Goal: Task Accomplishment & Management: Manage account settings

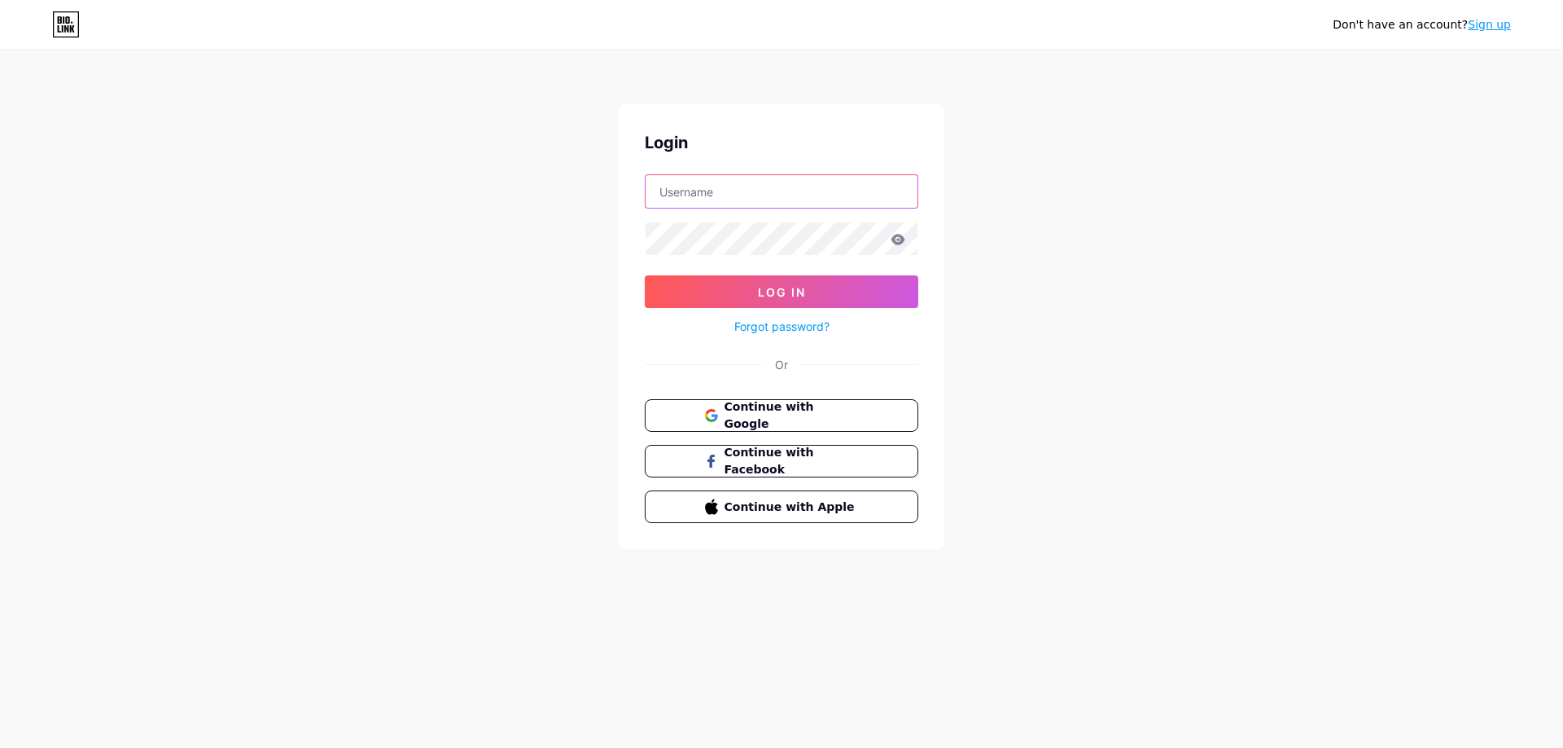
click at [704, 200] on input "text" at bounding box center [782, 191] width 272 height 33
type input "[EMAIL_ADDRESS][DOMAIN_NAME]"
click at [856, 299] on button "Log In" at bounding box center [782, 291] width 274 height 33
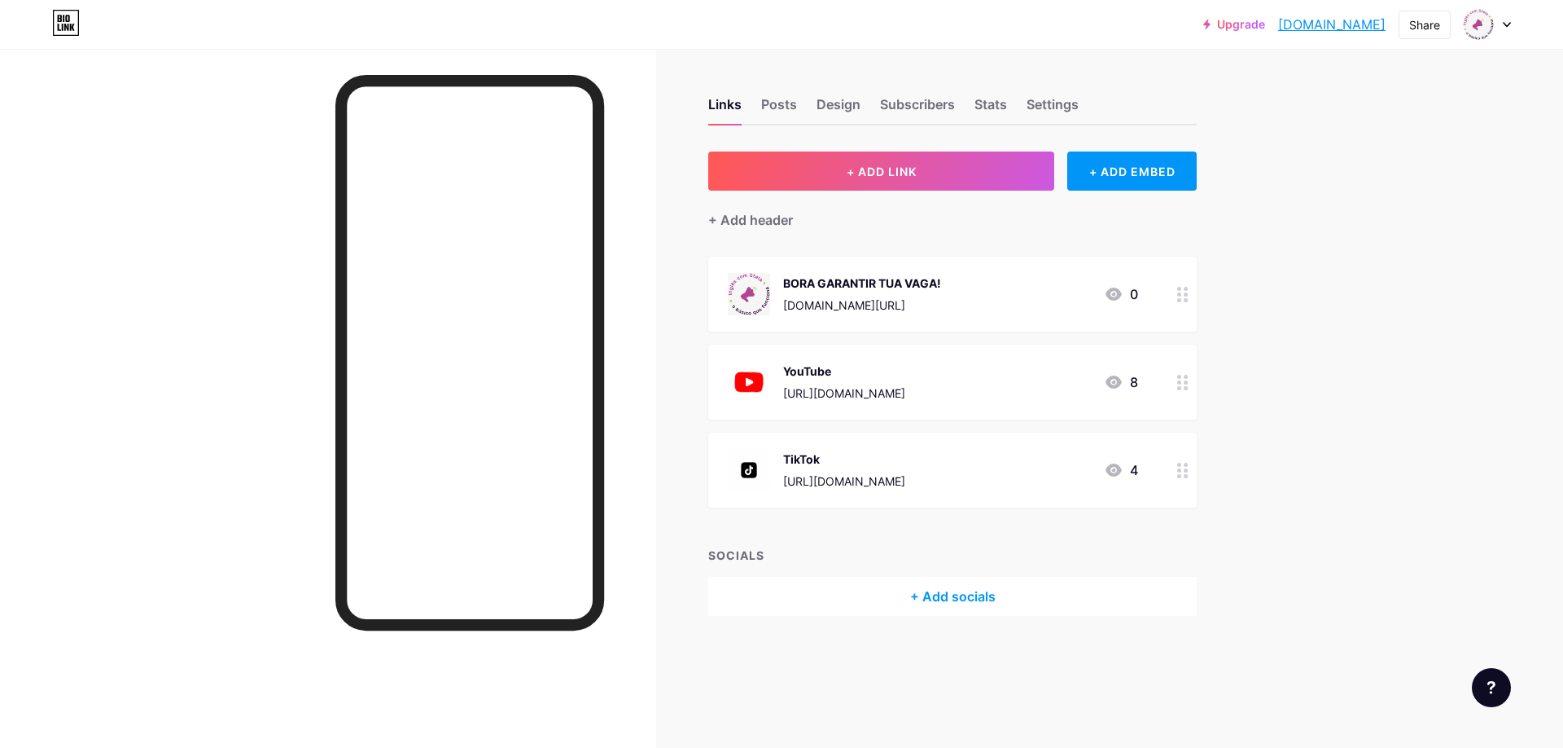
click at [888, 300] on div "[DOMAIN_NAME][URL]" at bounding box center [862, 304] width 158 height 17
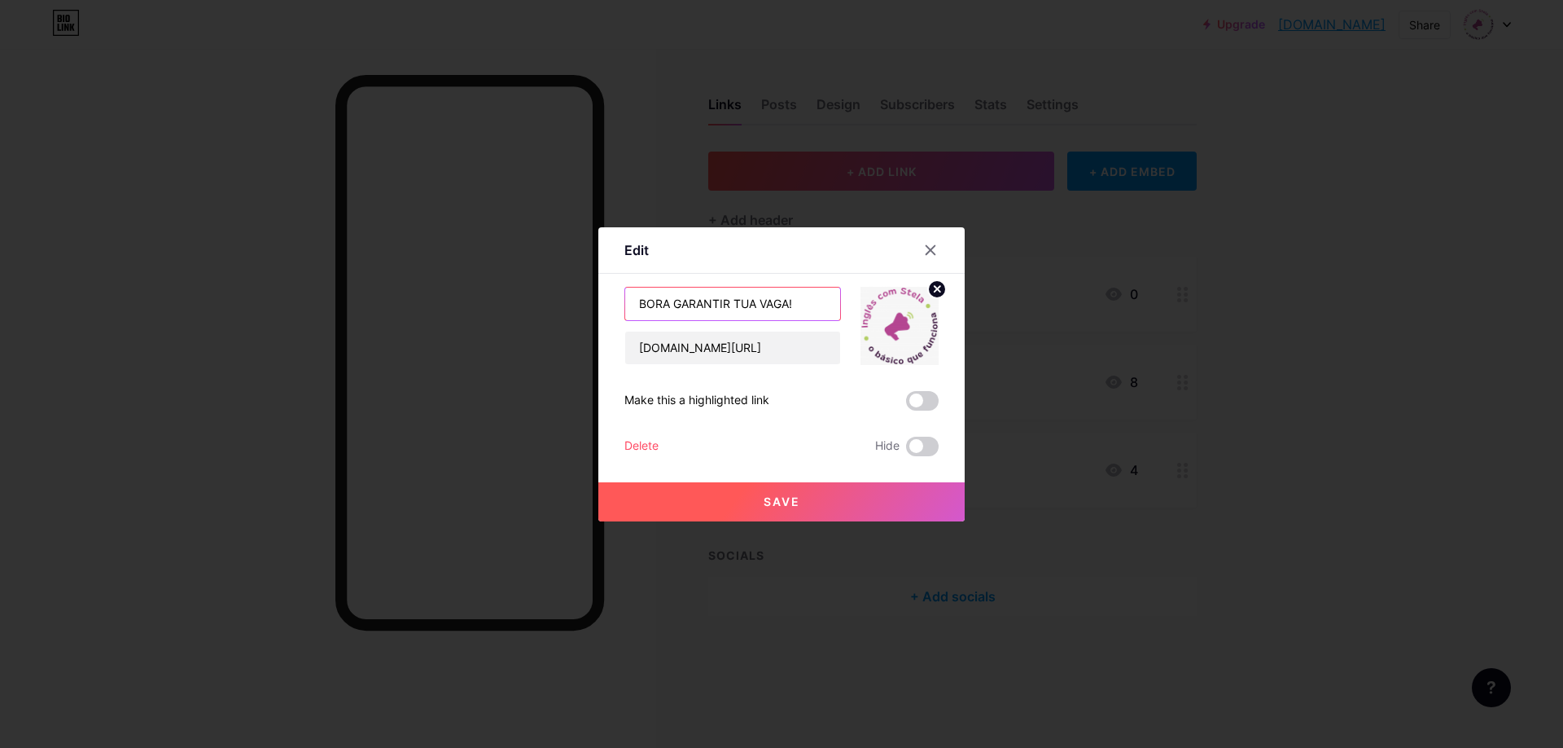
drag, startPoint x: 788, startPoint y: 306, endPoint x: 669, endPoint y: 306, distance: 118.9
click at [673, 308] on input "BORA GARANTIR TUA VAGA!" at bounding box center [732, 303] width 215 height 33
type input "BORA PRO INTENSIVO | LOTE 01!"
drag, startPoint x: 642, startPoint y: 349, endPoint x: 903, endPoint y: 343, distance: 261.5
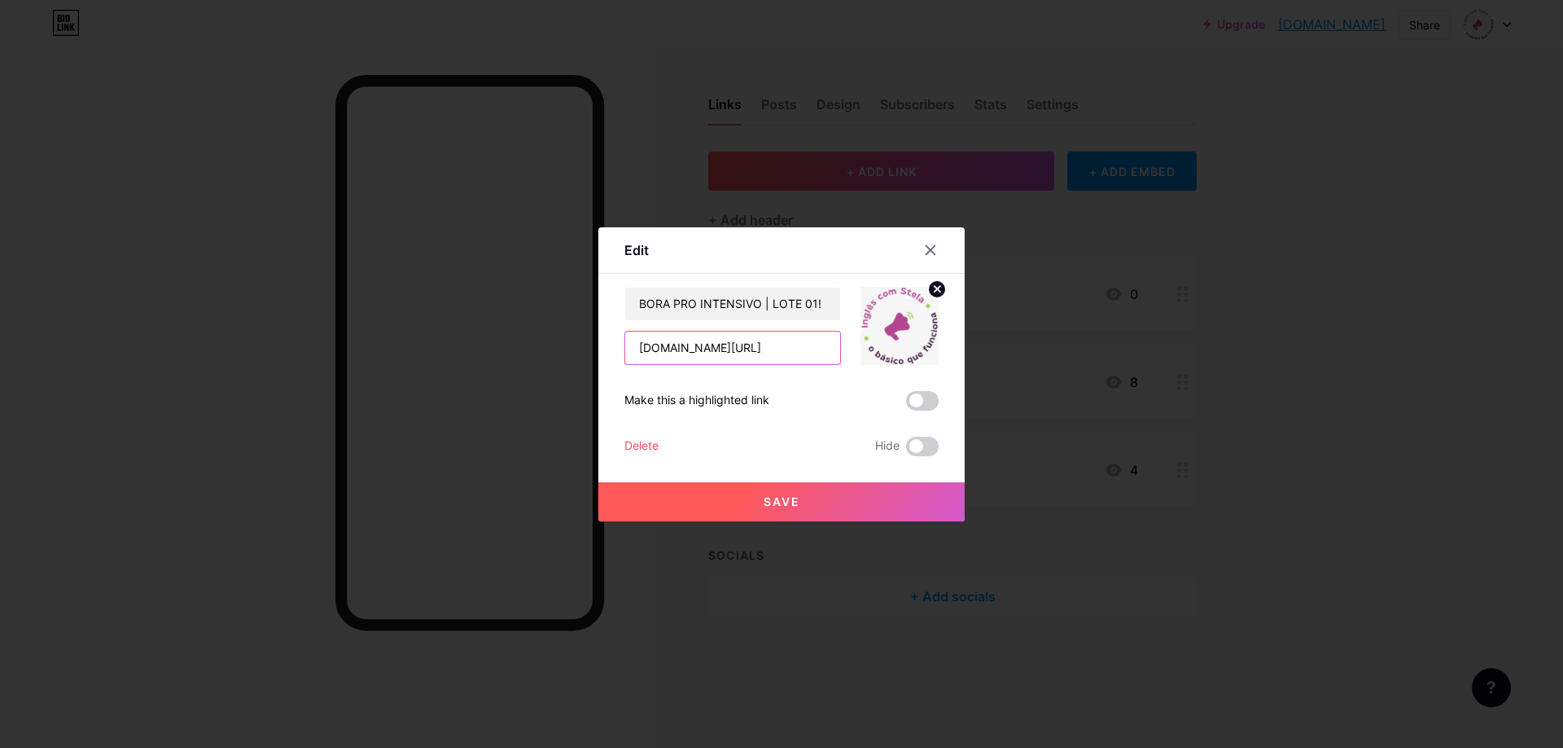
click at [903, 343] on div "BORA PRO INTENSIVO | LOTE 01! [DOMAIN_NAME][URL]" at bounding box center [782, 326] width 314 height 78
paste input "[URL][DOMAIN_NAME]"
type input "[URL][DOMAIN_NAME]"
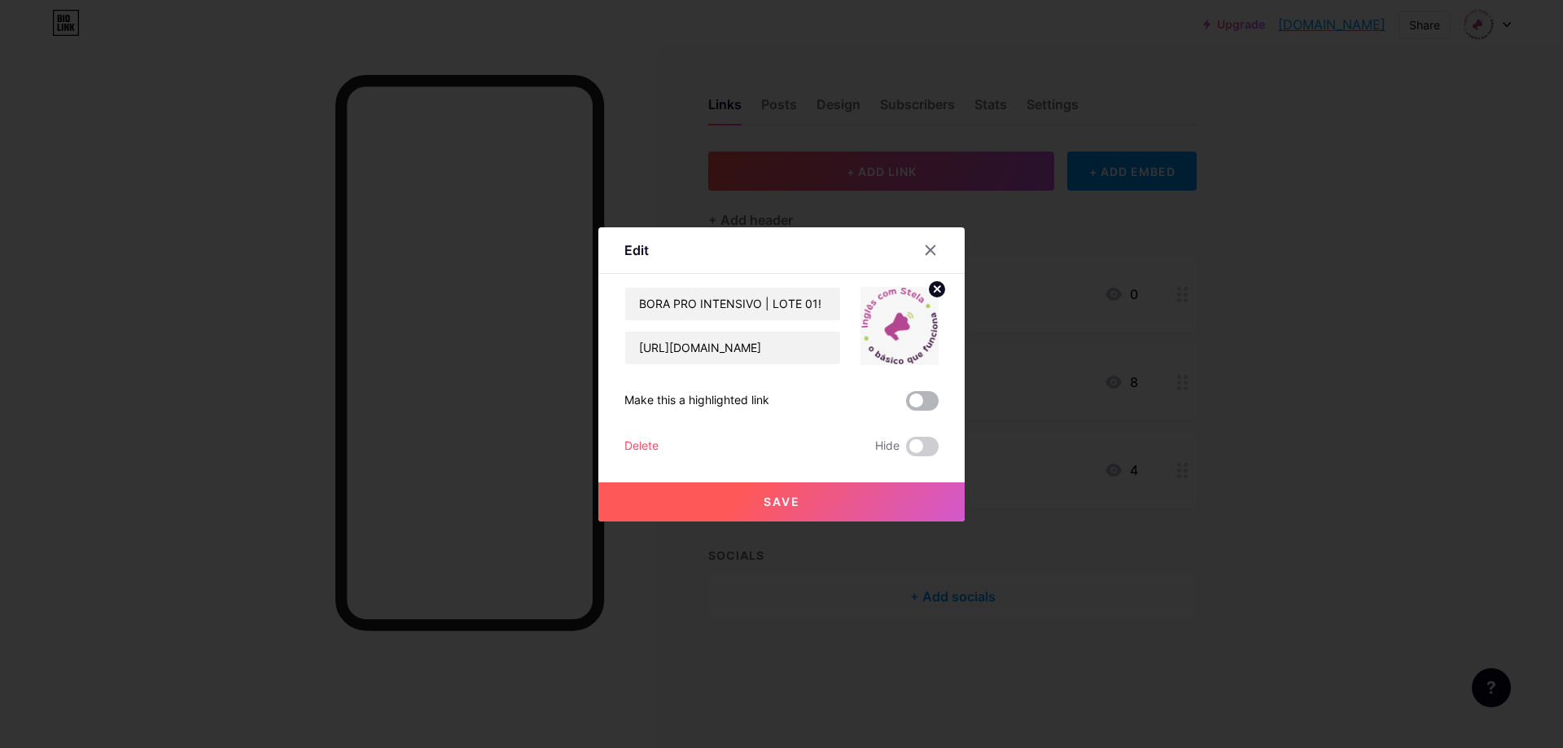
click at [911, 405] on span at bounding box center [922, 401] width 33 height 20
click at [906, 405] on input "checkbox" at bounding box center [906, 405] width 0 height 0
click at [936, 289] on icon at bounding box center [938, 289] width 6 height 6
click at [902, 327] on rect at bounding box center [908, 326] width 13 height 8
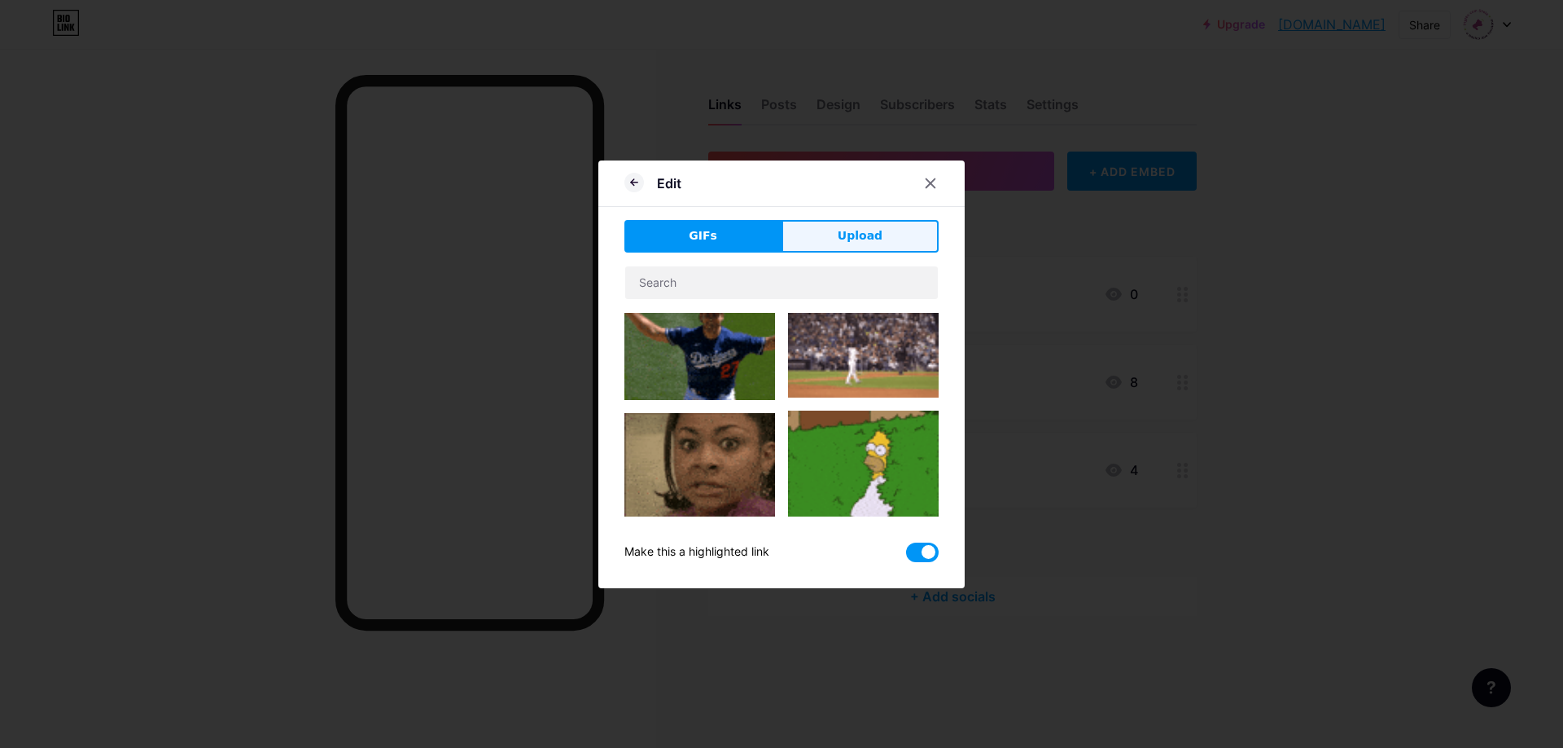
click at [837, 250] on button "Upload" at bounding box center [860, 236] width 157 height 33
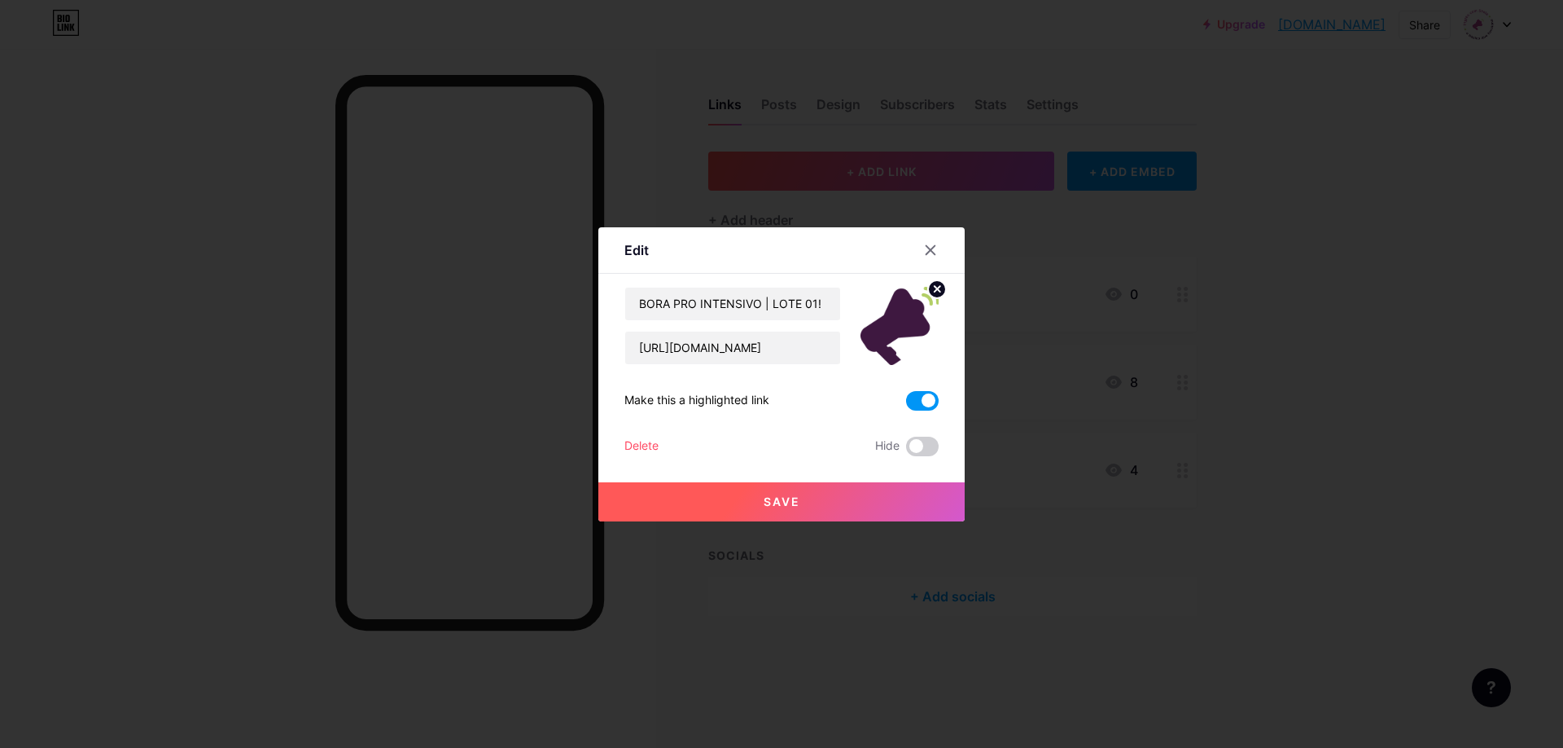
click at [774, 505] on span "Save" at bounding box center [782, 501] width 37 height 14
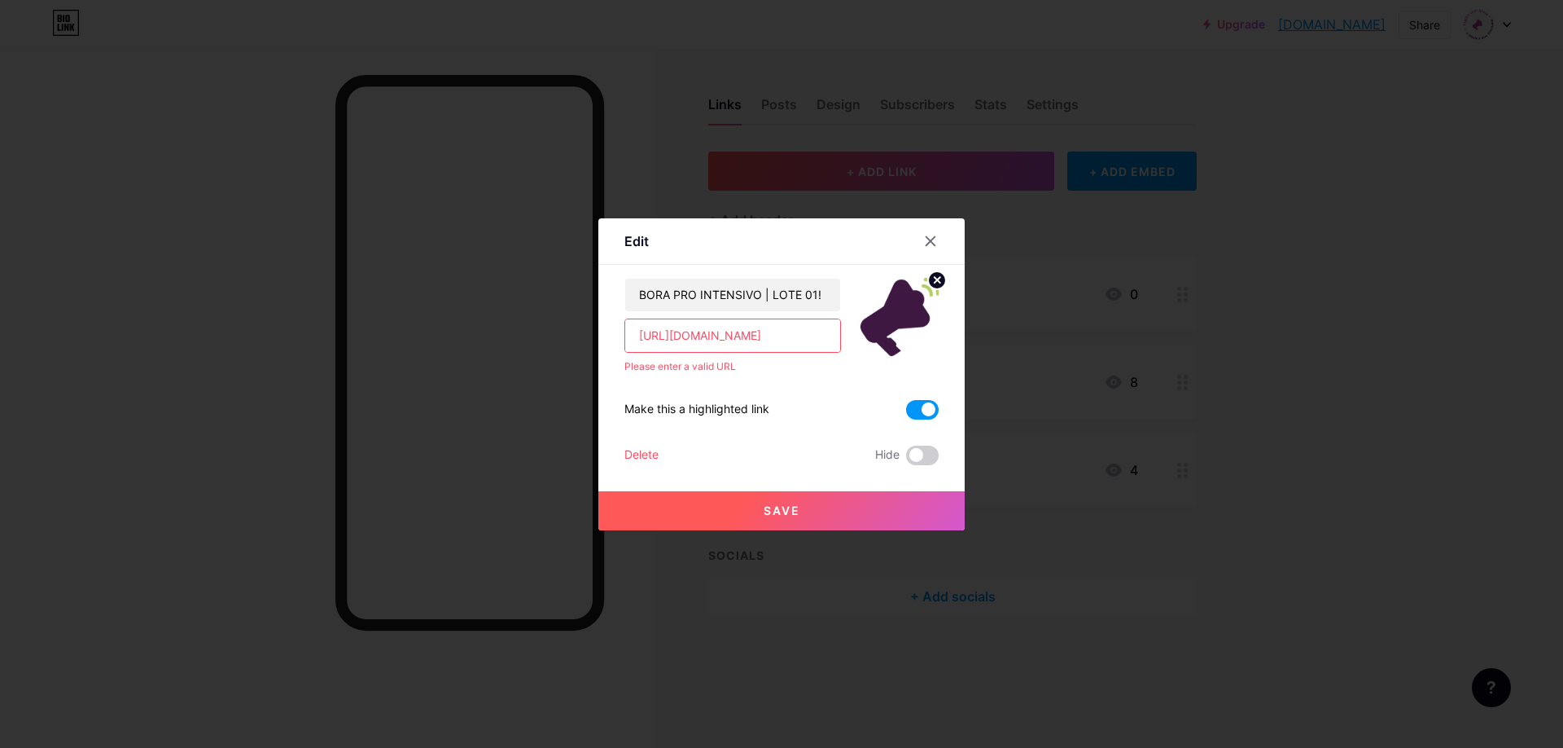
click at [710, 340] on input "[URL][DOMAIN_NAME]" at bounding box center [732, 335] width 215 height 33
click at [759, 332] on input "[URL][DOMAIN_NAME]" at bounding box center [732, 335] width 215 height 33
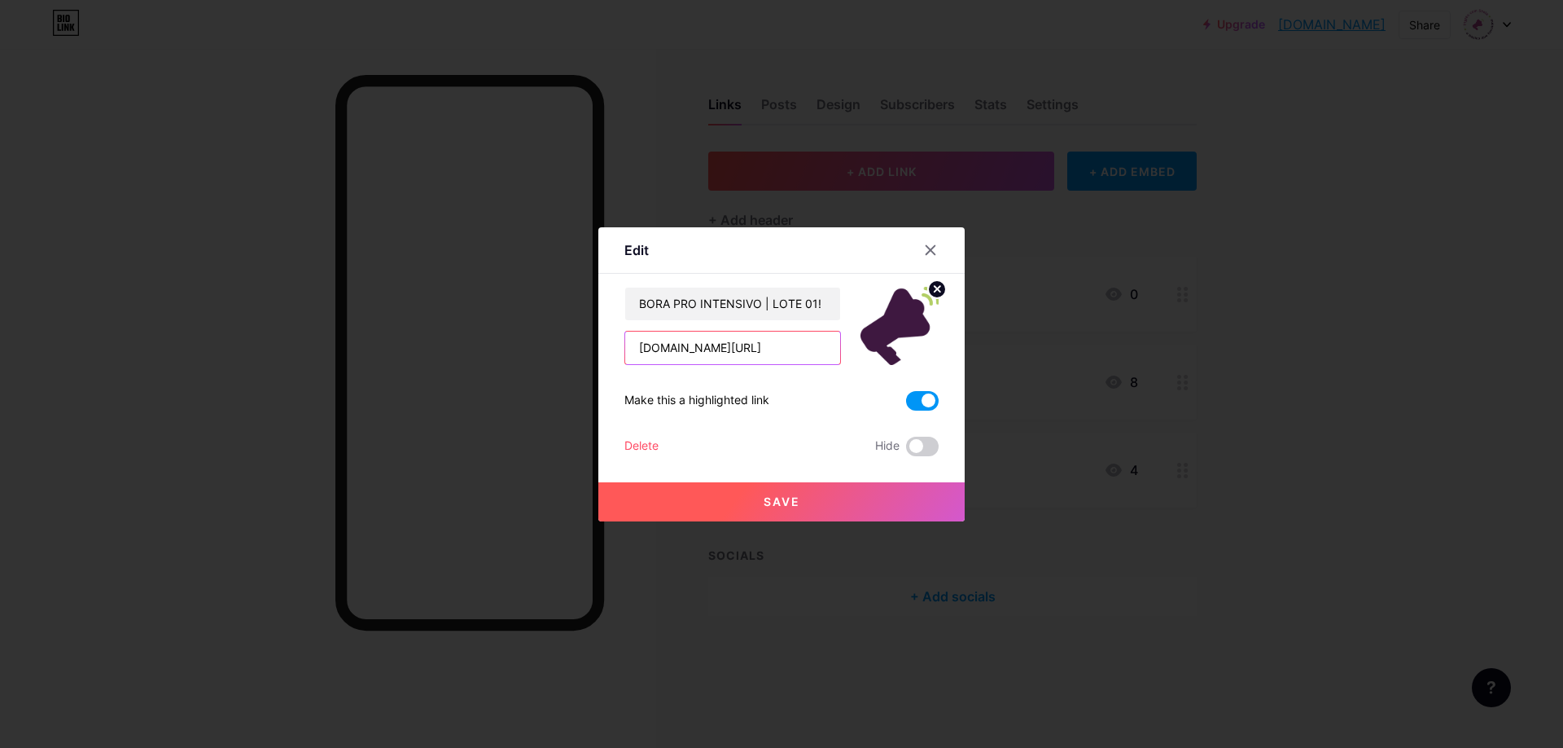
type input "[DOMAIN_NAME][URL]"
click at [822, 495] on button "Save" at bounding box center [782, 501] width 366 height 39
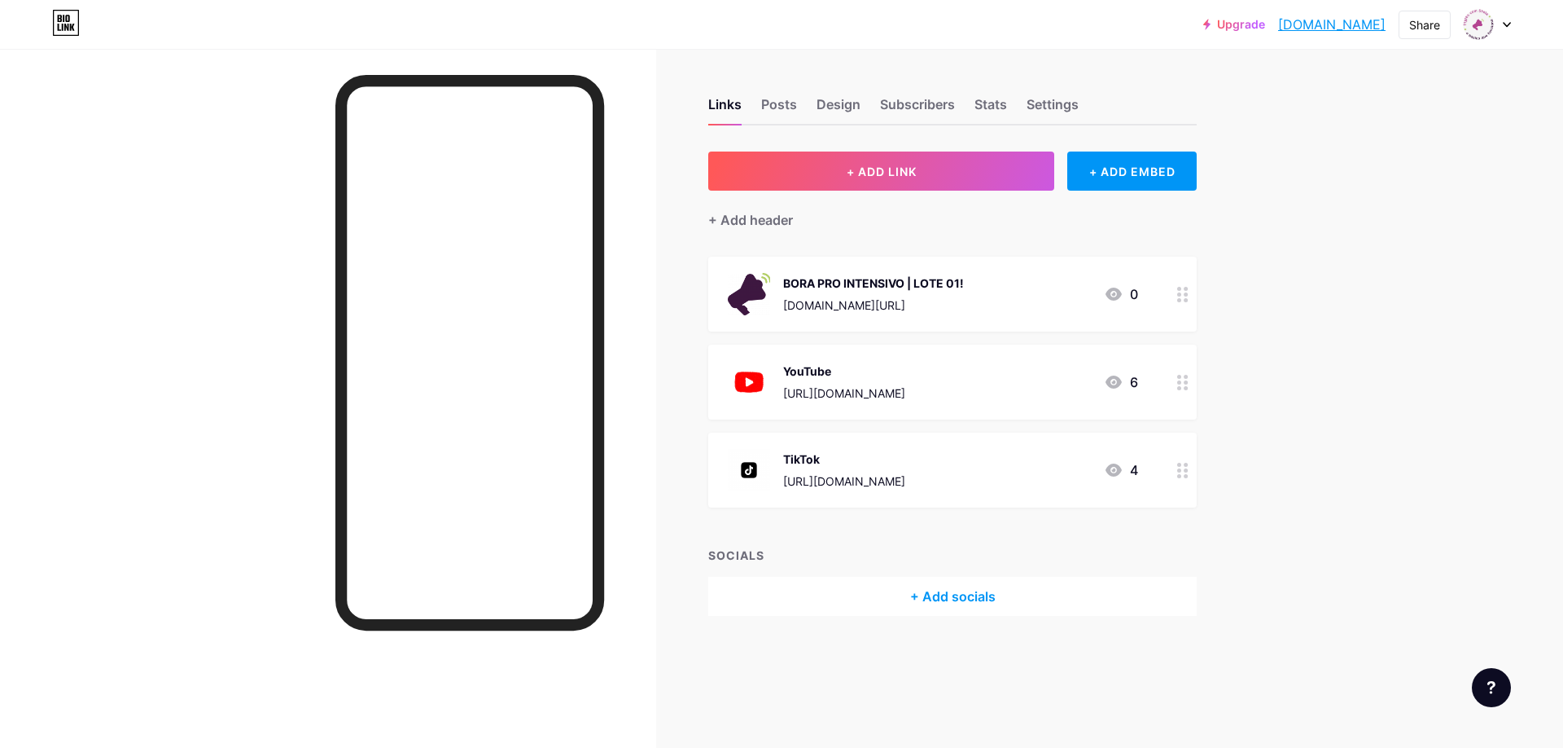
click at [885, 296] on div "[DOMAIN_NAME][URL]" at bounding box center [873, 304] width 181 height 17
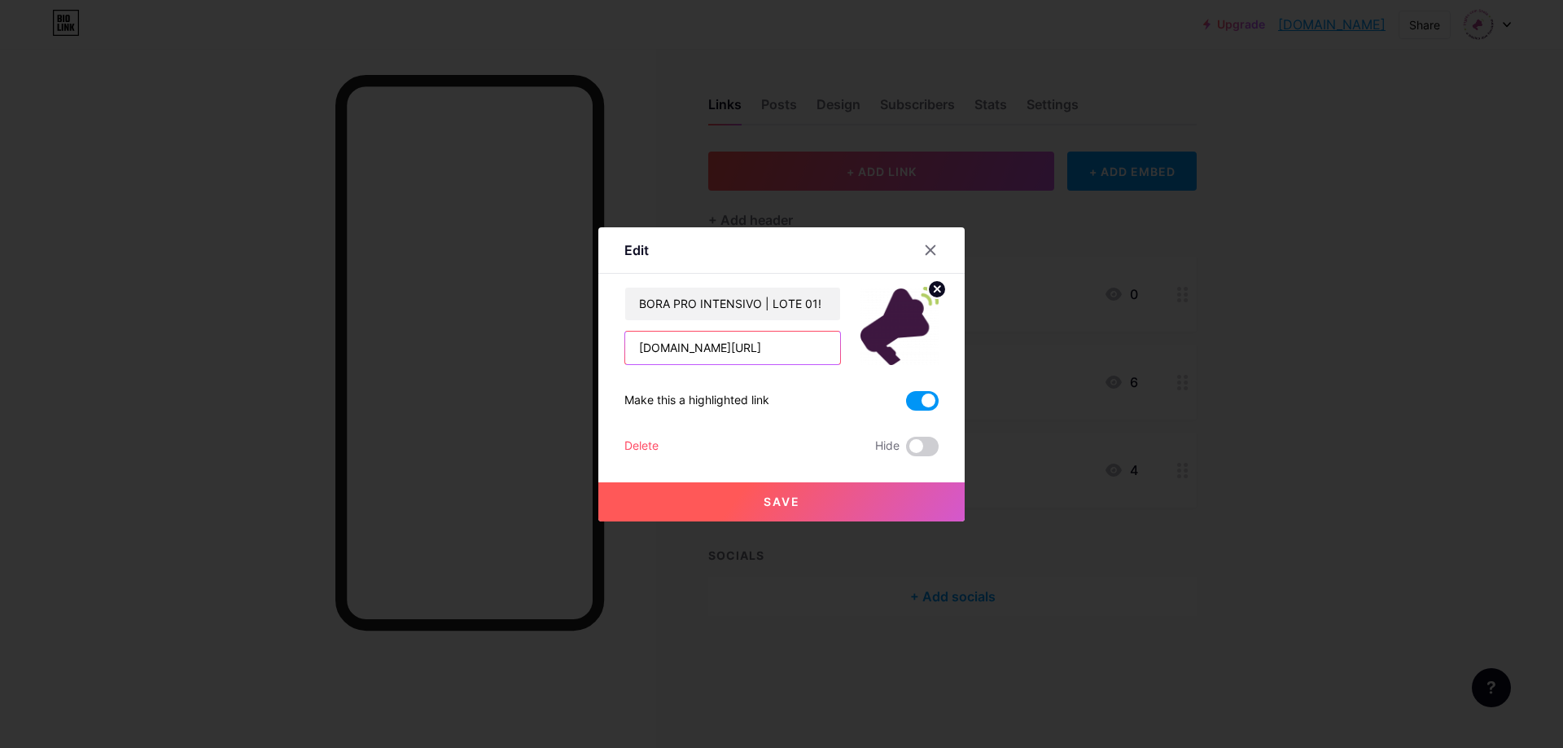
click at [734, 353] on input "[DOMAIN_NAME][URL]" at bounding box center [732, 347] width 215 height 33
click at [809, 499] on button "Save" at bounding box center [782, 501] width 366 height 39
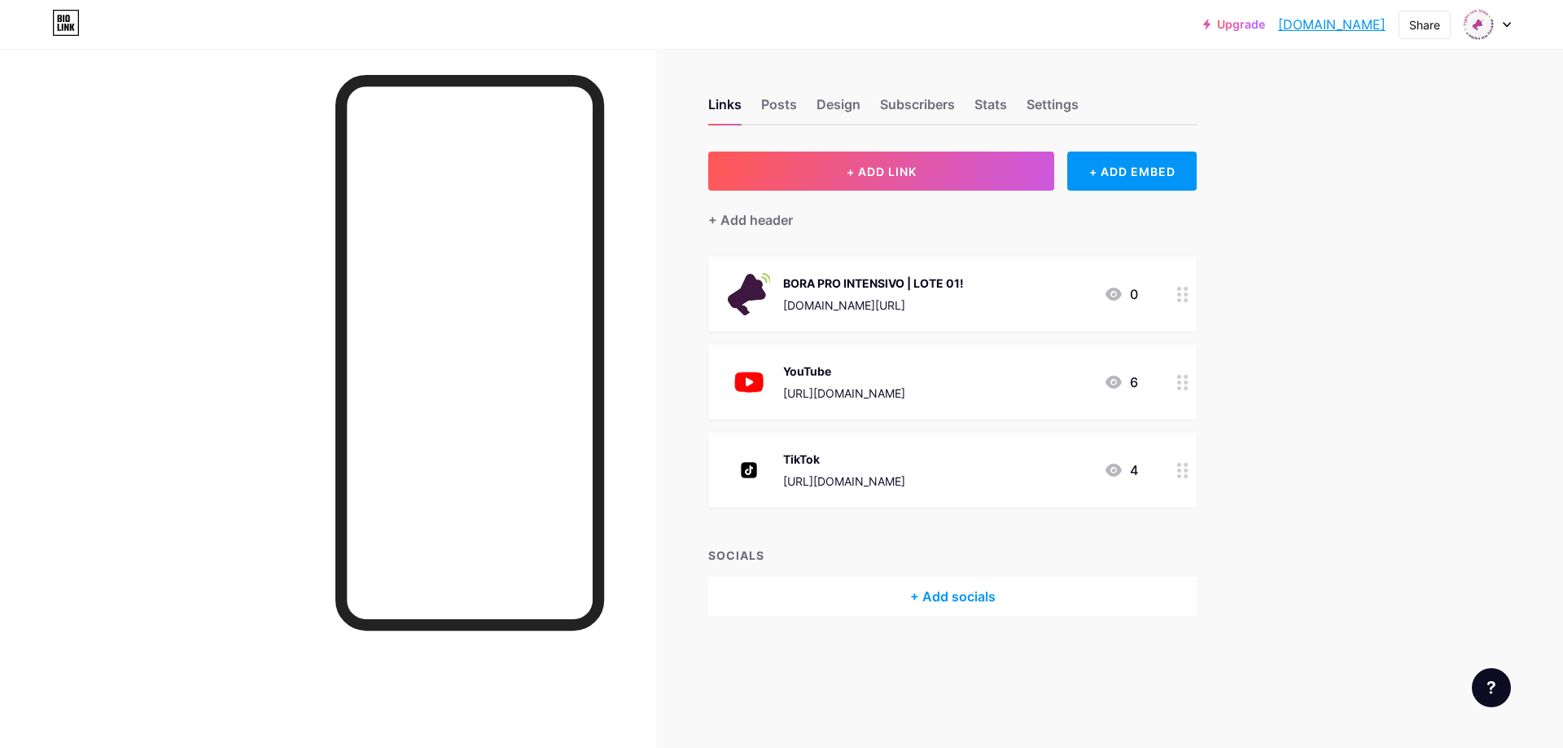
click at [905, 388] on div "[URL][DOMAIN_NAME]" at bounding box center [844, 392] width 122 height 17
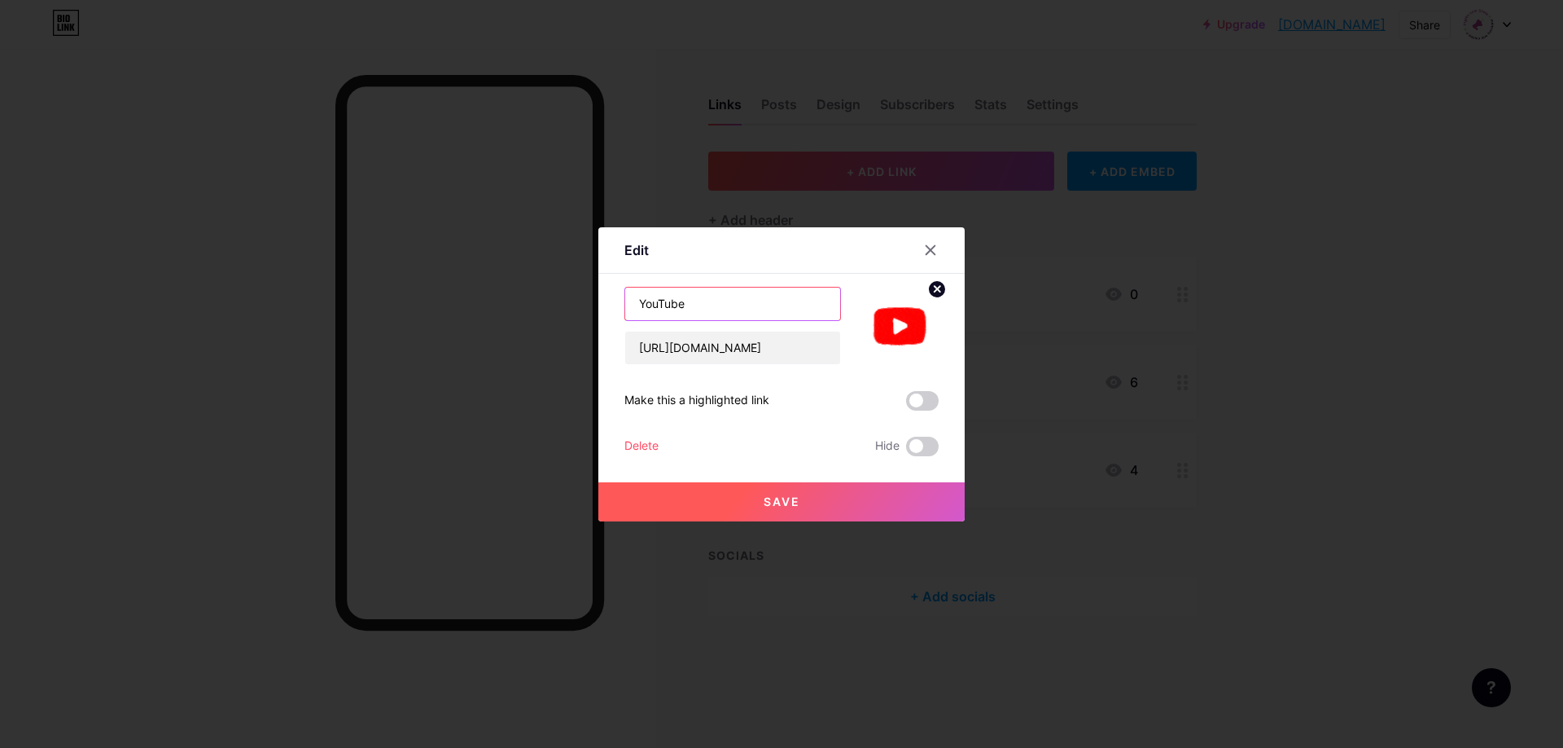
drag, startPoint x: 768, startPoint y: 306, endPoint x: 633, endPoint y: 303, distance: 135.2
click at [633, 303] on input "YouTube" at bounding box center [732, 303] width 215 height 33
type input "M"
type input "Nosso site"
drag, startPoint x: 640, startPoint y: 349, endPoint x: 966, endPoint y: 349, distance: 325.7
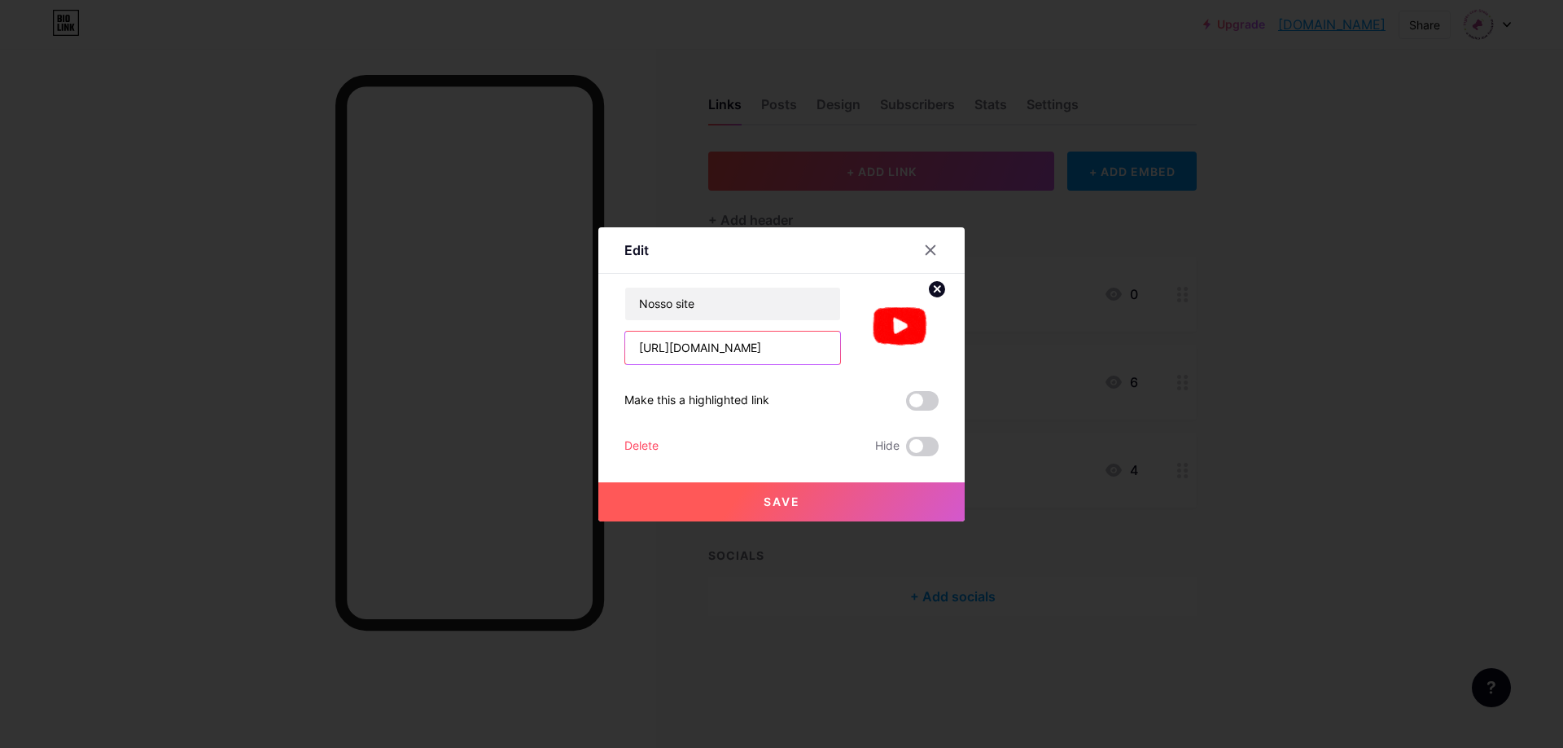
click at [966, 349] on div "Edit Content YouTube Play YouTube video without leaving your page. ADD Vimeo Pl…" at bounding box center [781, 374] width 1563 height 748
paste input "[DOMAIN_NAME][URL]"
type input "[URL][DOMAIN_NAME]"
click at [858, 406] on div "Make this a highlighted link" at bounding box center [782, 401] width 314 height 20
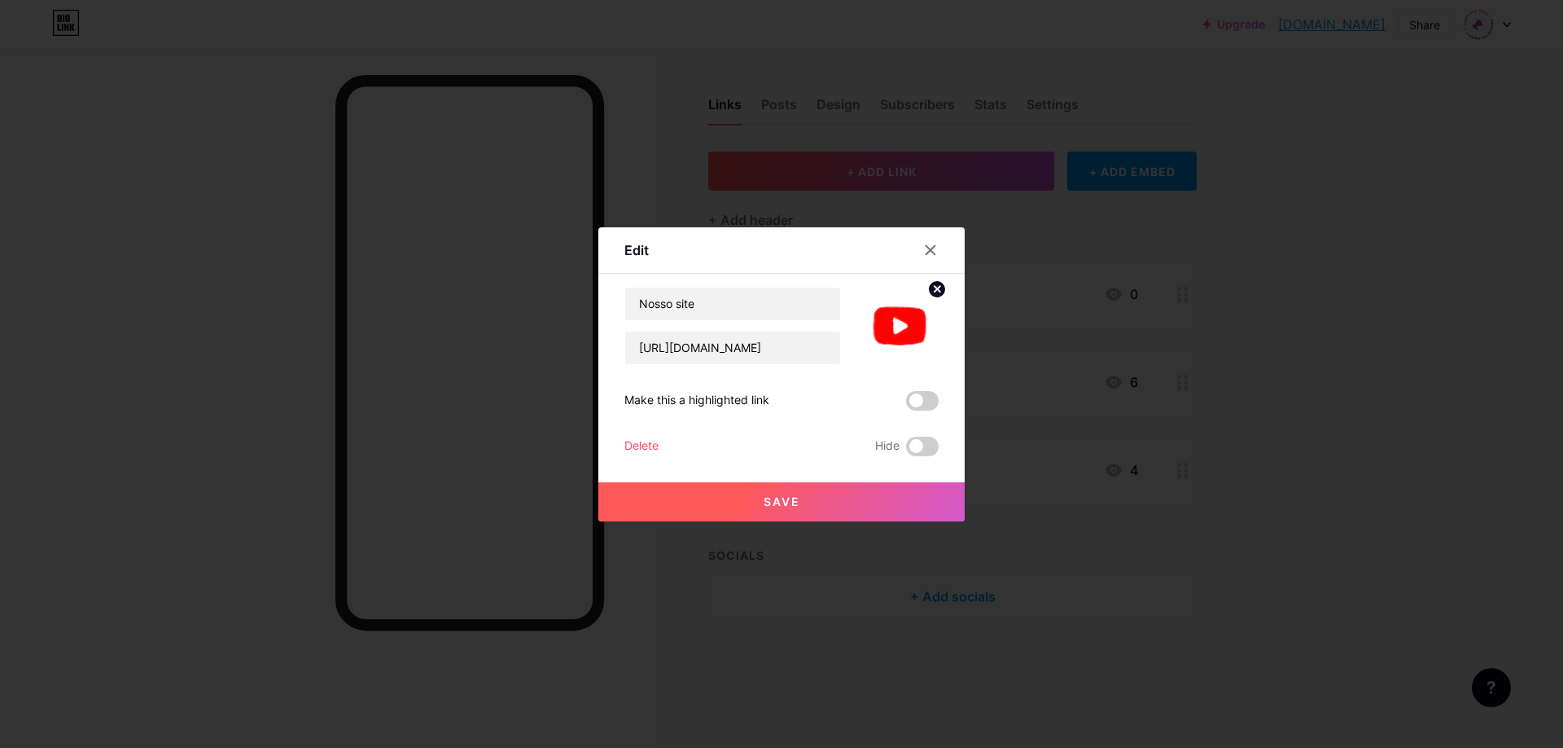
scroll to position [0, 0]
click at [933, 292] on circle at bounding box center [937, 289] width 18 height 18
click at [891, 314] on rect at bounding box center [897, 314] width 26 height 26
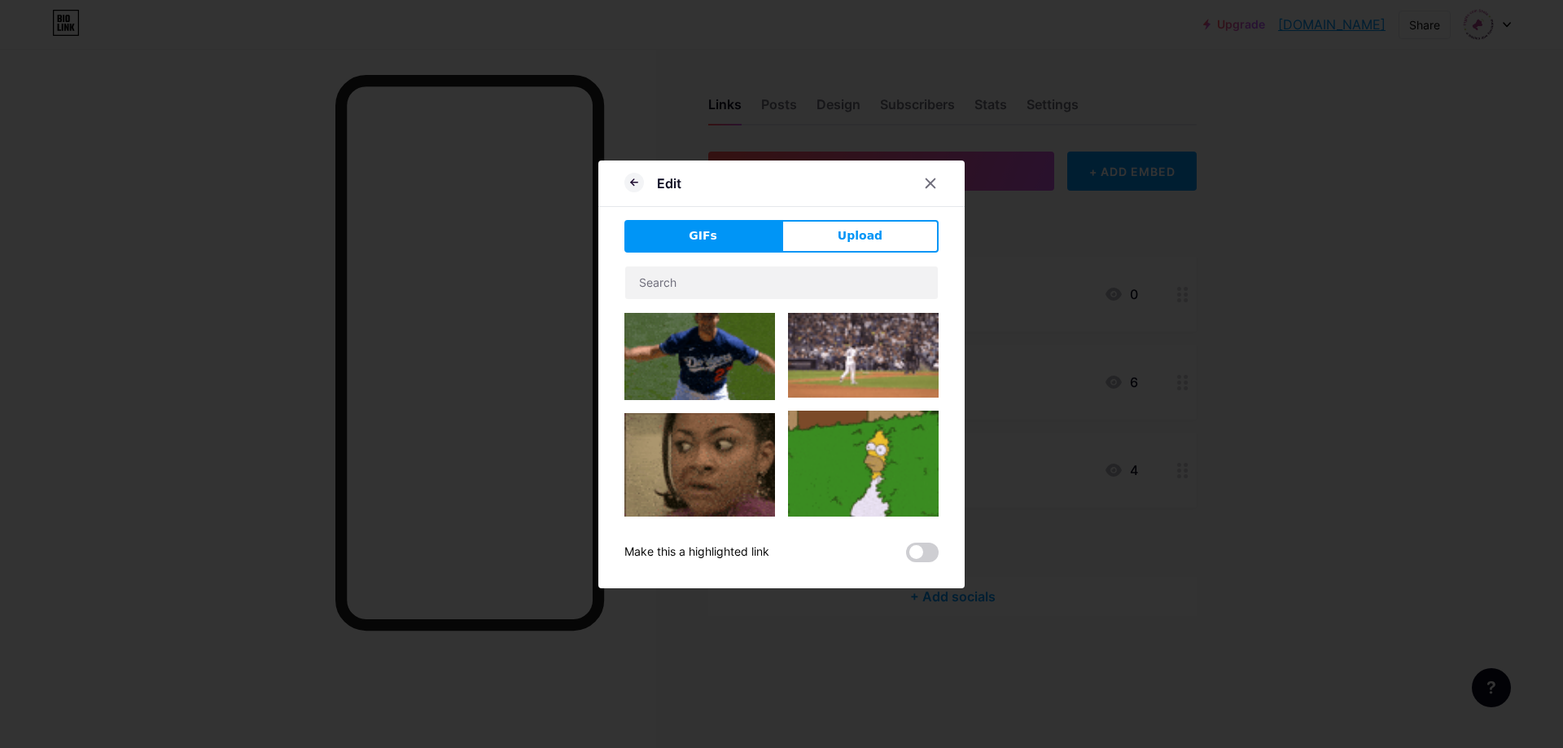
click at [862, 220] on div "GIFs Upload" at bounding box center [782, 236] width 314 height 33
click at [864, 230] on span "Upload" at bounding box center [860, 235] width 45 height 17
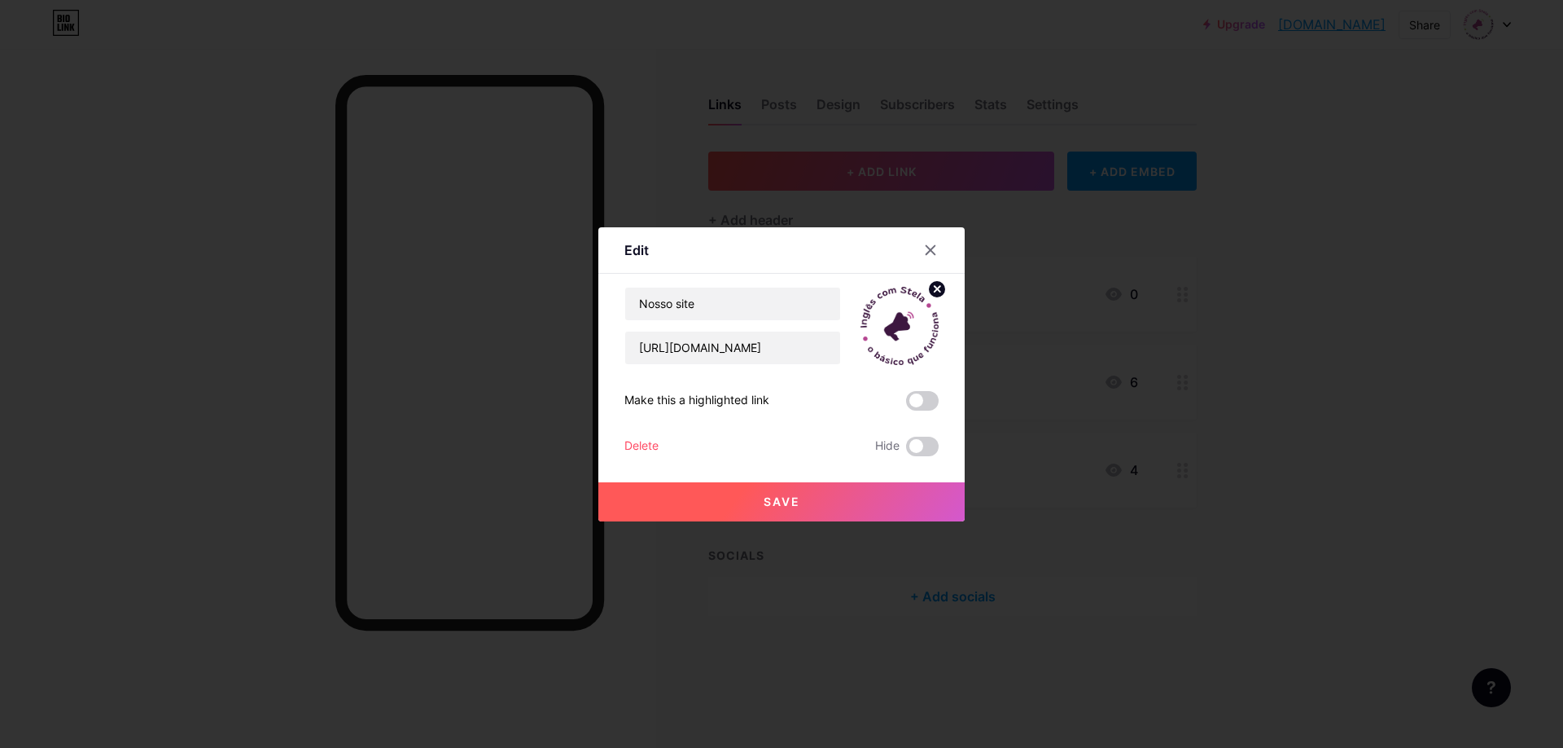
click at [841, 498] on button "Save" at bounding box center [782, 501] width 366 height 39
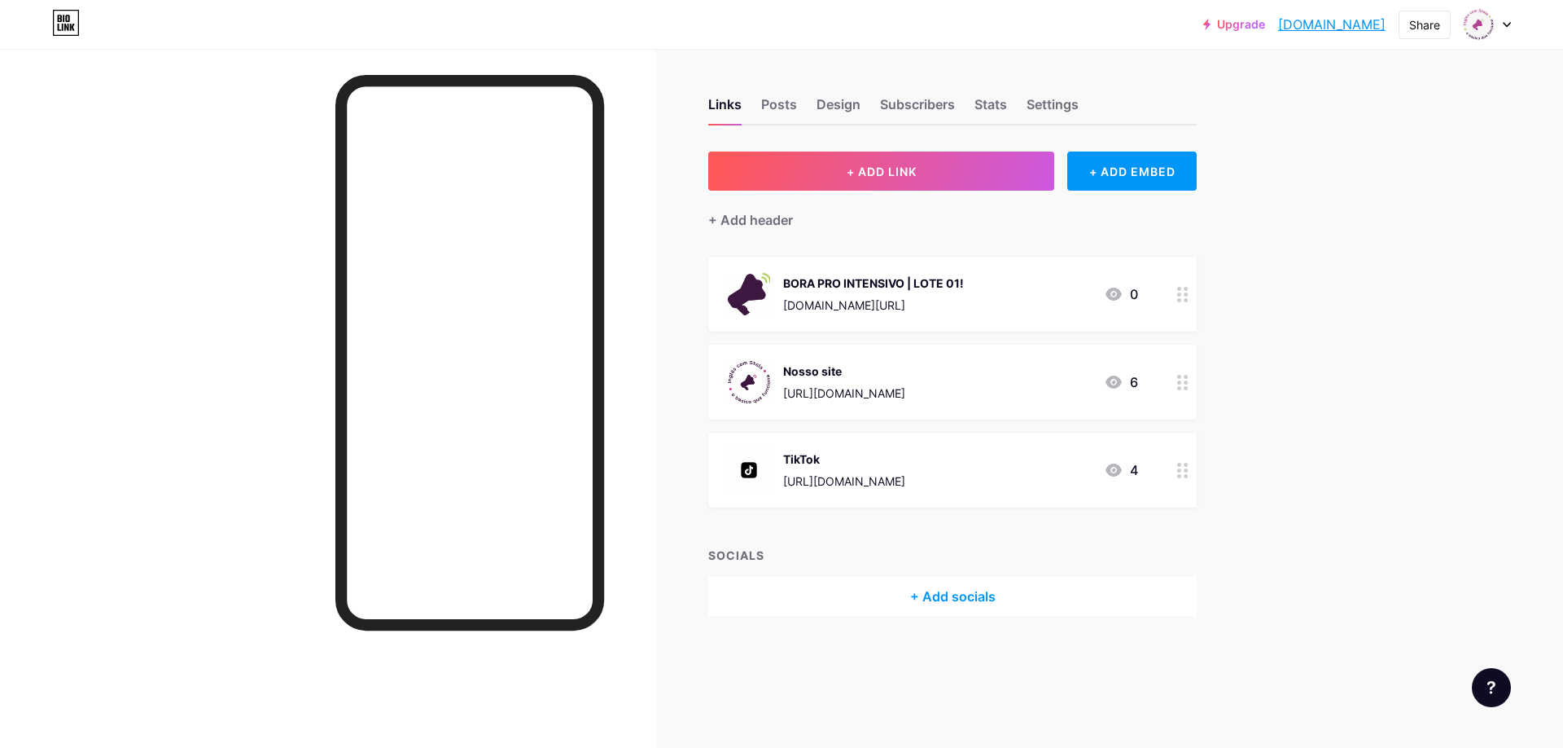
click at [905, 476] on div "[URL][DOMAIN_NAME]" at bounding box center [844, 480] width 122 height 17
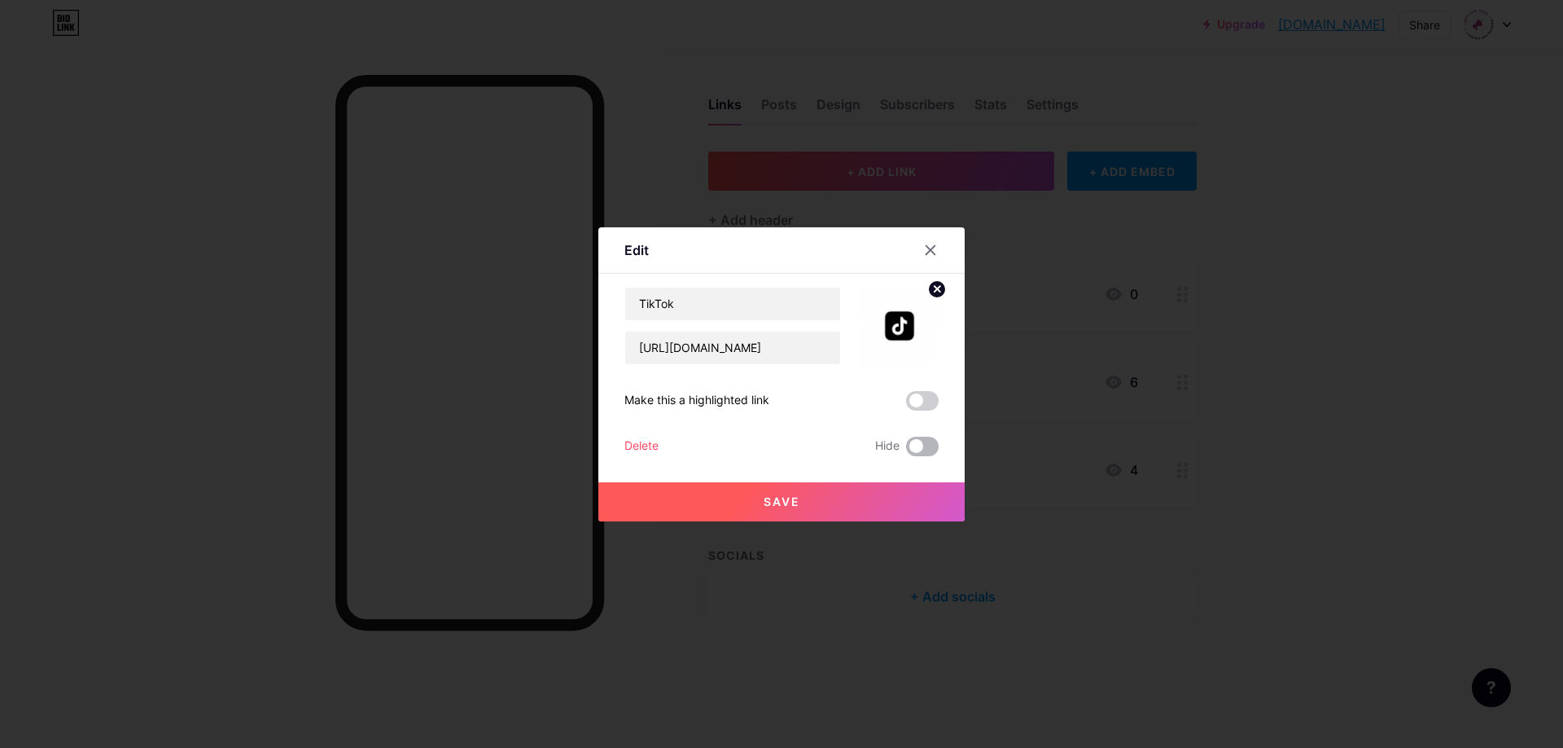
click at [919, 441] on span at bounding box center [922, 446] width 33 height 20
click at [906, 450] on input "checkbox" at bounding box center [906, 450] width 0 height 0
click at [643, 447] on div "Delete" at bounding box center [642, 446] width 34 height 20
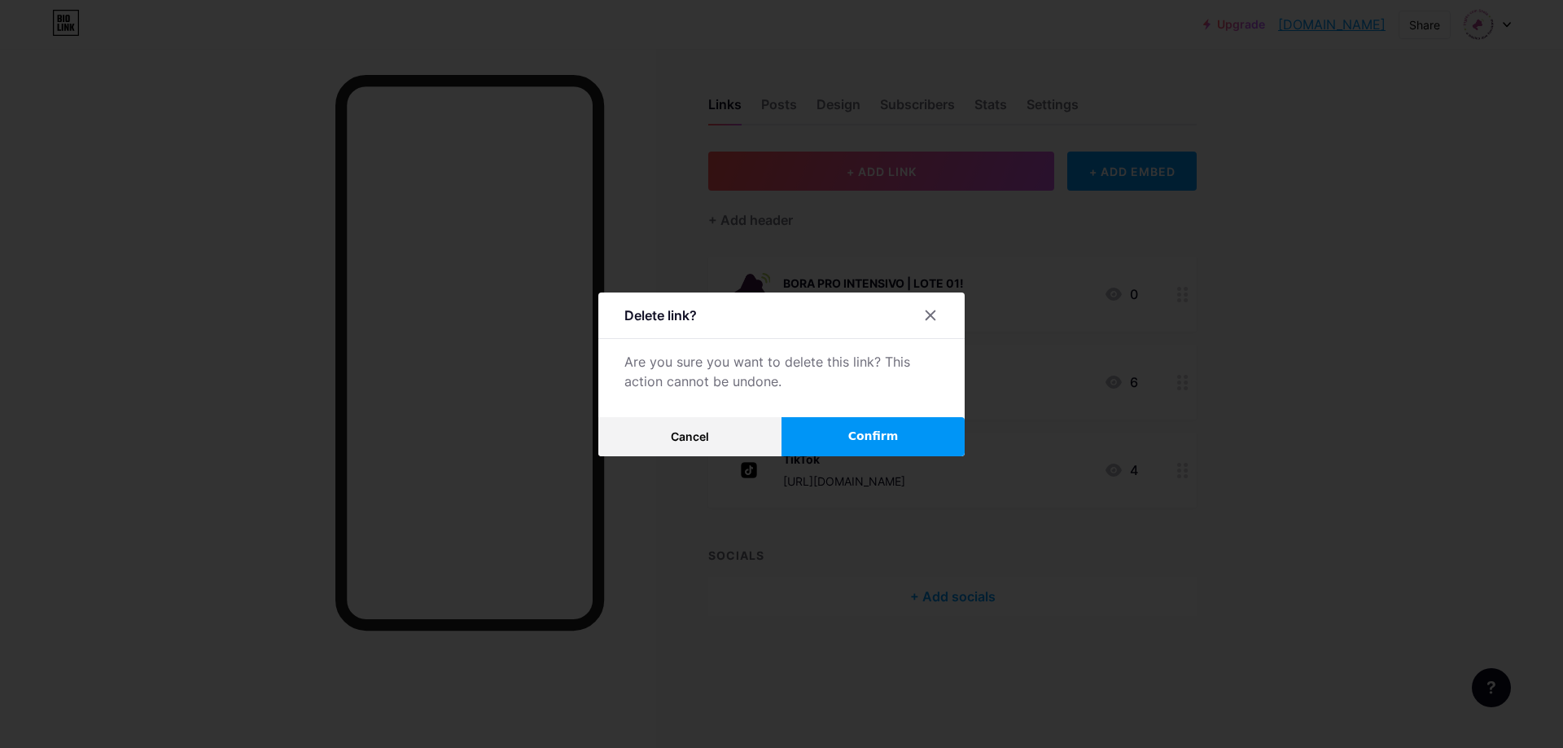
click at [860, 428] on span "Confirm" at bounding box center [873, 436] width 50 height 17
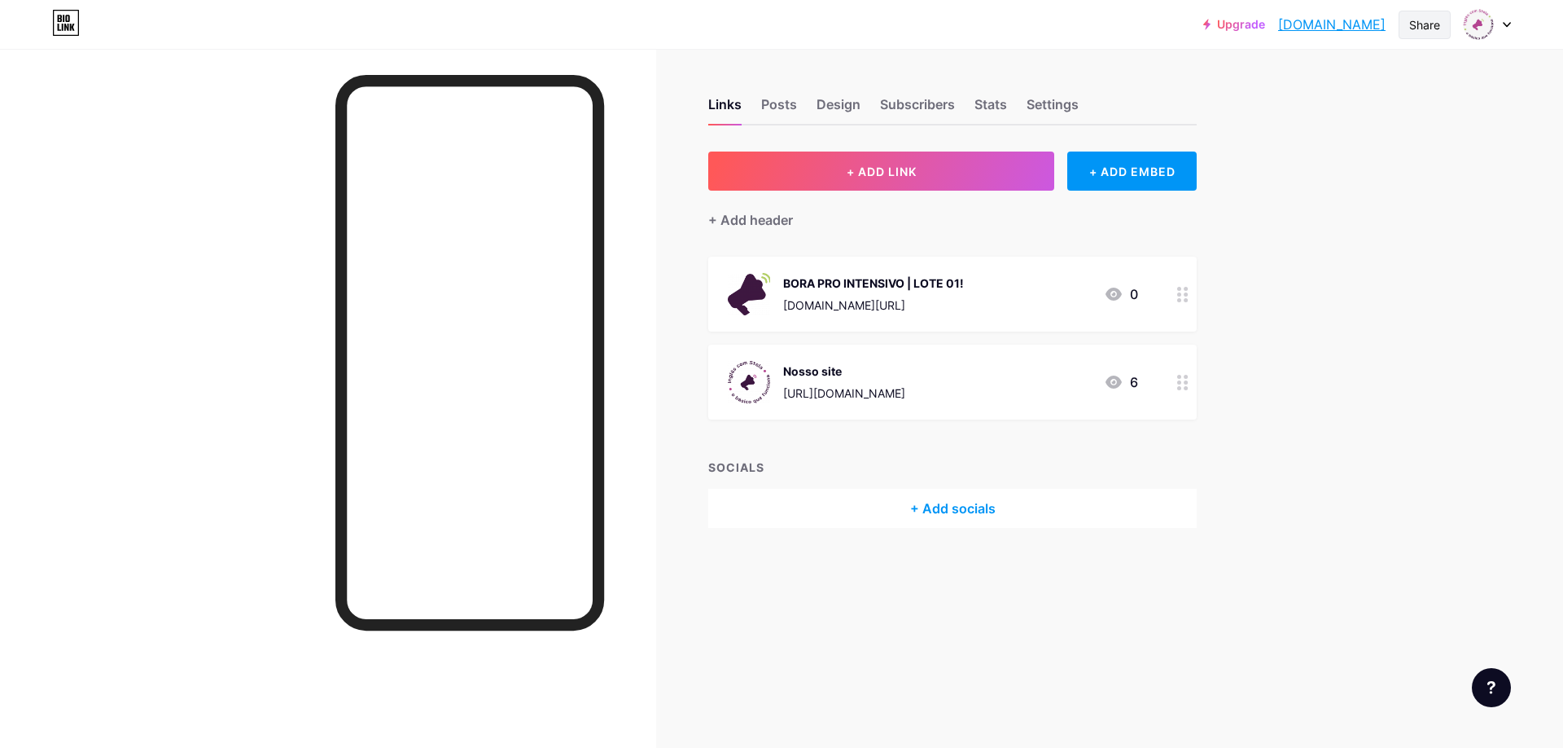
click at [1430, 25] on div "Share" at bounding box center [1425, 24] width 31 height 17
click at [1334, 88] on div "Copy link" at bounding box center [1329, 83] width 243 height 39
click at [1497, 25] on div at bounding box center [1487, 24] width 47 height 29
click at [1455, 355] on div "Upgrade inglescomstela.... [DOMAIN_NAME] Share Switch accounts INGLÊS COM STELA…" at bounding box center [781, 374] width 1563 height 748
